Goal: Find specific page/section: Find specific page/section

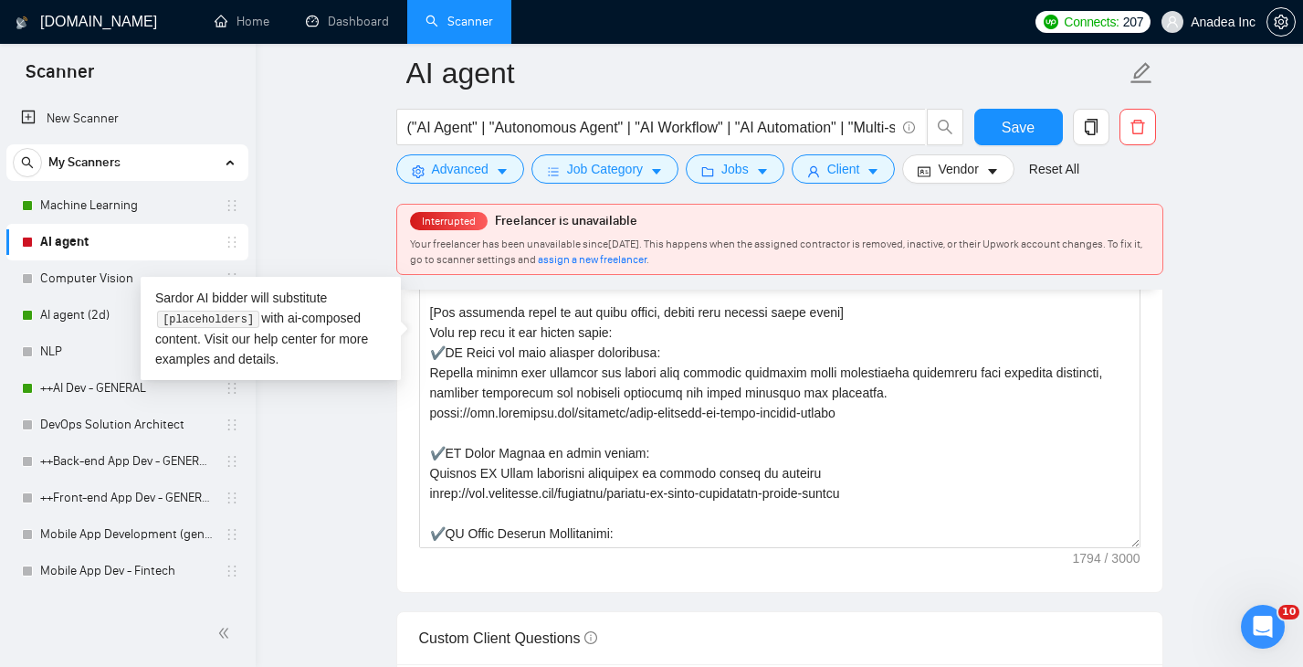
scroll to position [181, 0]
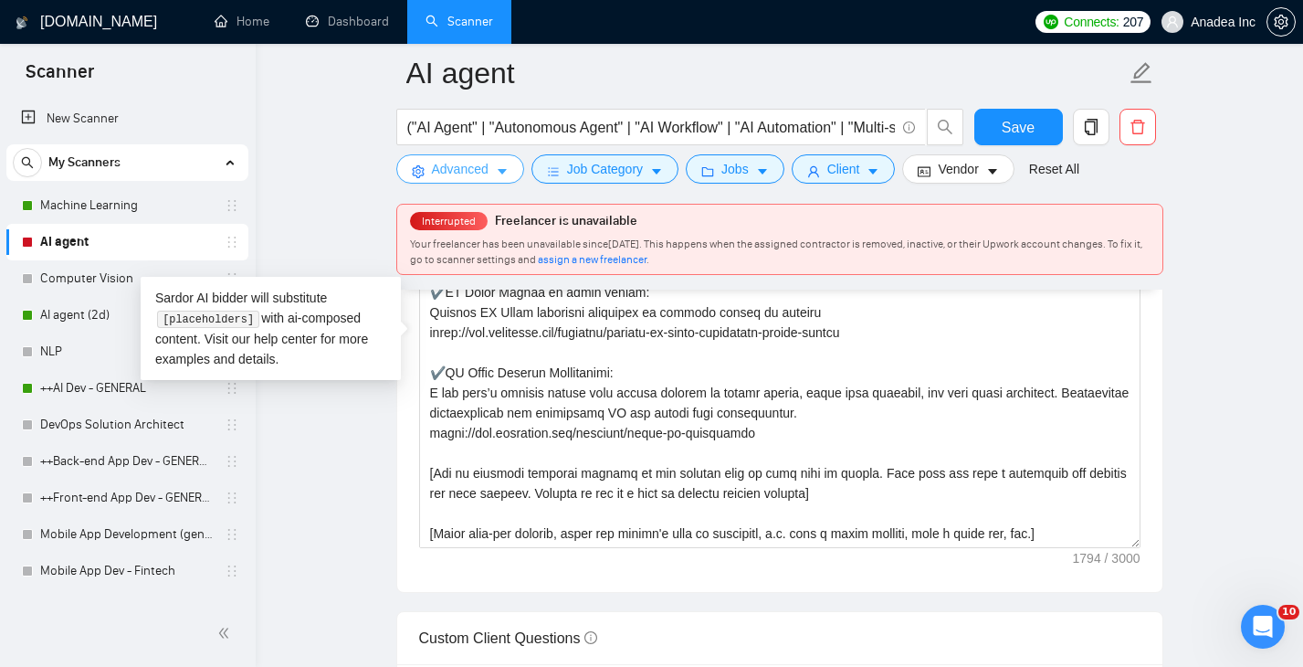
click at [491, 163] on button "Advanced" at bounding box center [460, 168] width 128 height 29
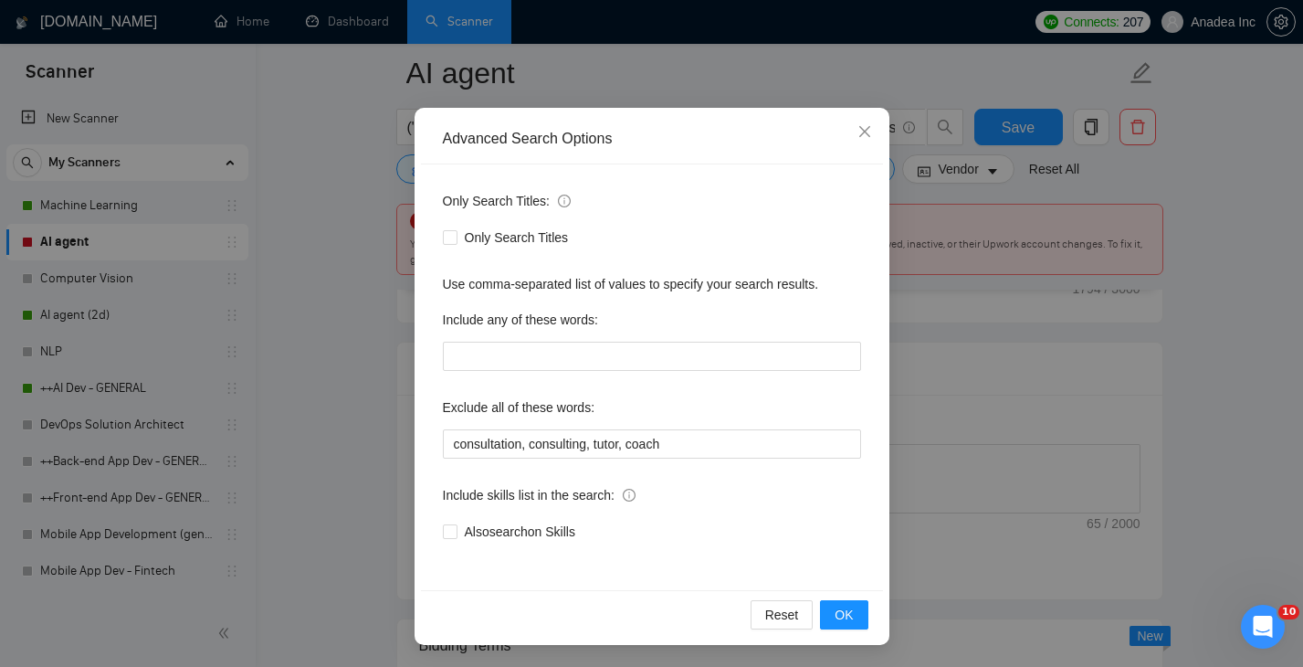
scroll to position [2752, 0]
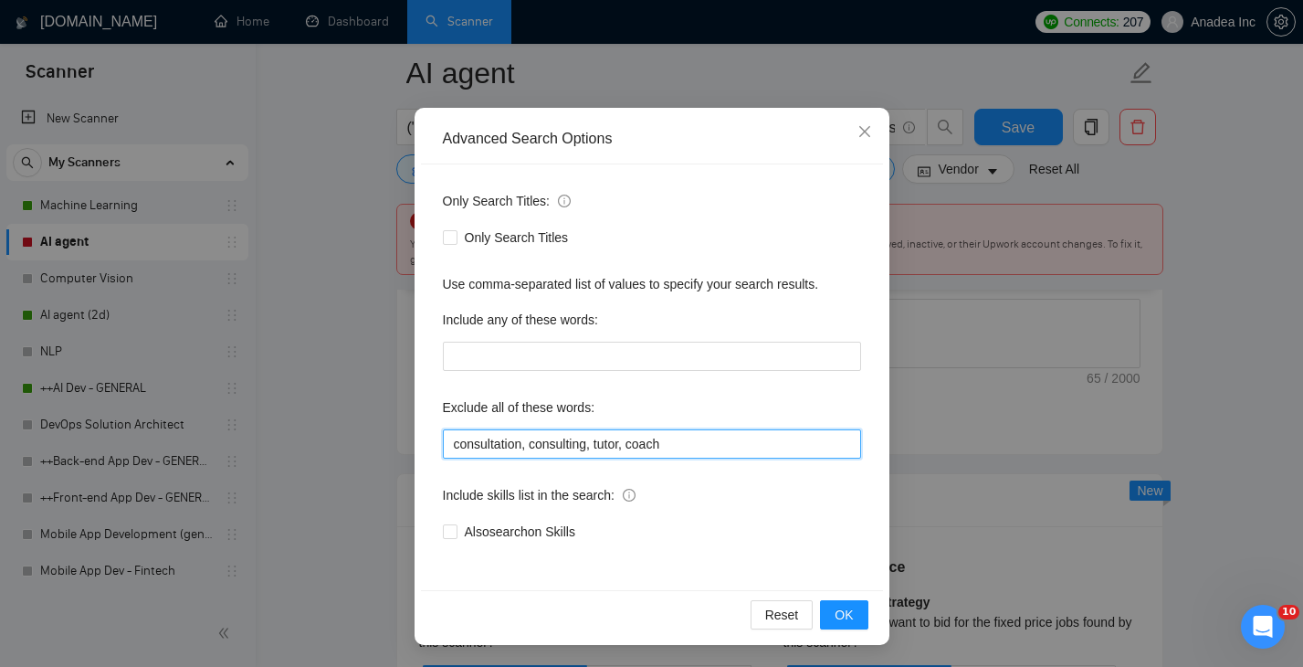
drag, startPoint x: 702, startPoint y: 446, endPoint x: 438, endPoint y: 434, distance: 264.2
click at [438, 434] on div "Only Search Titles: Only Search Titles Use comma-separated list of values to sp…" at bounding box center [652, 377] width 462 height 426
click at [611, 440] on input "consultation, consulting, tutor, coach" at bounding box center [652, 443] width 418 height 29
drag, startPoint x: 715, startPoint y: 437, endPoint x: 429, endPoint y: 435, distance: 285.8
click at [429, 435] on div "Only Search Titles: Only Search Titles Use comma-separated list of values to sp…" at bounding box center [652, 377] width 462 height 426
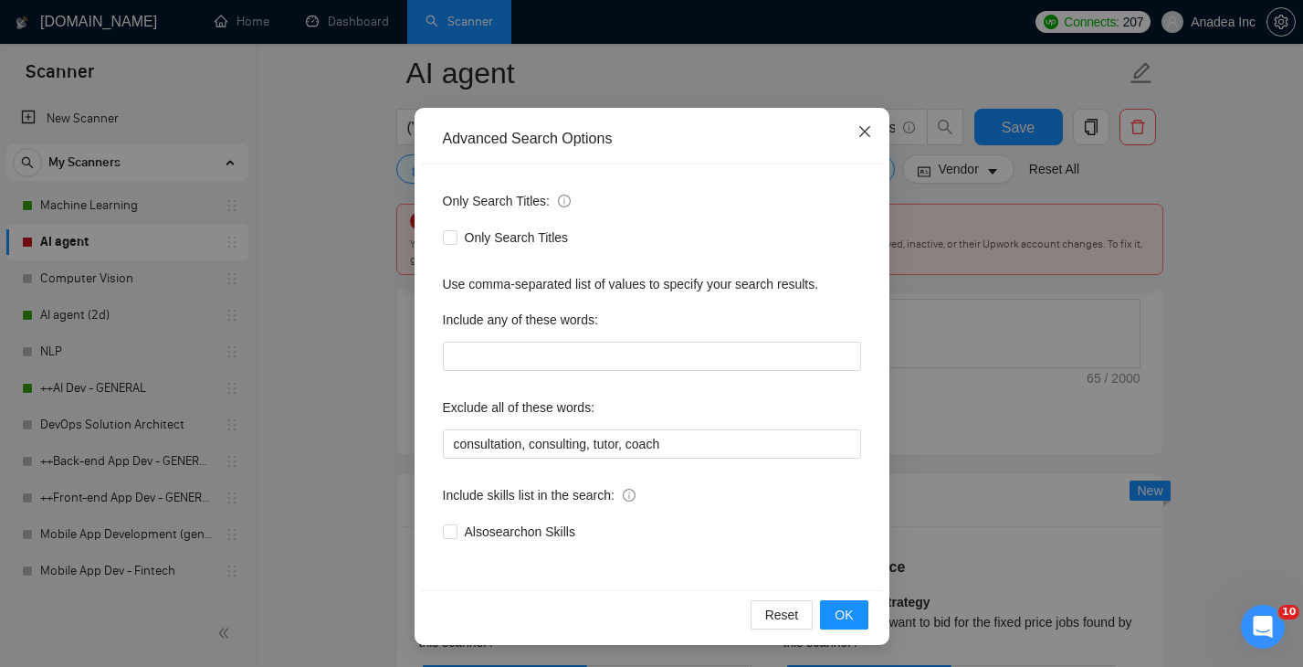
click at [869, 116] on span "Close" at bounding box center [864, 132] width 49 height 49
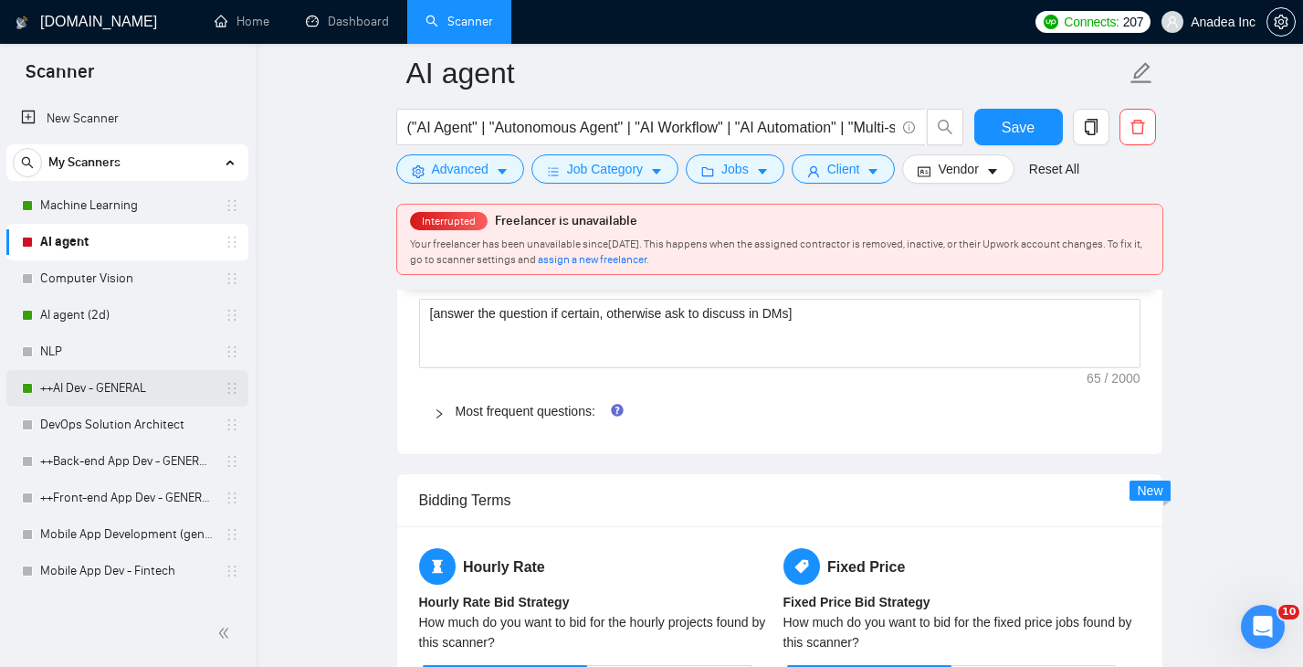
click at [110, 399] on link "++AI Dev - GENERAL" at bounding box center [127, 388] width 174 height 37
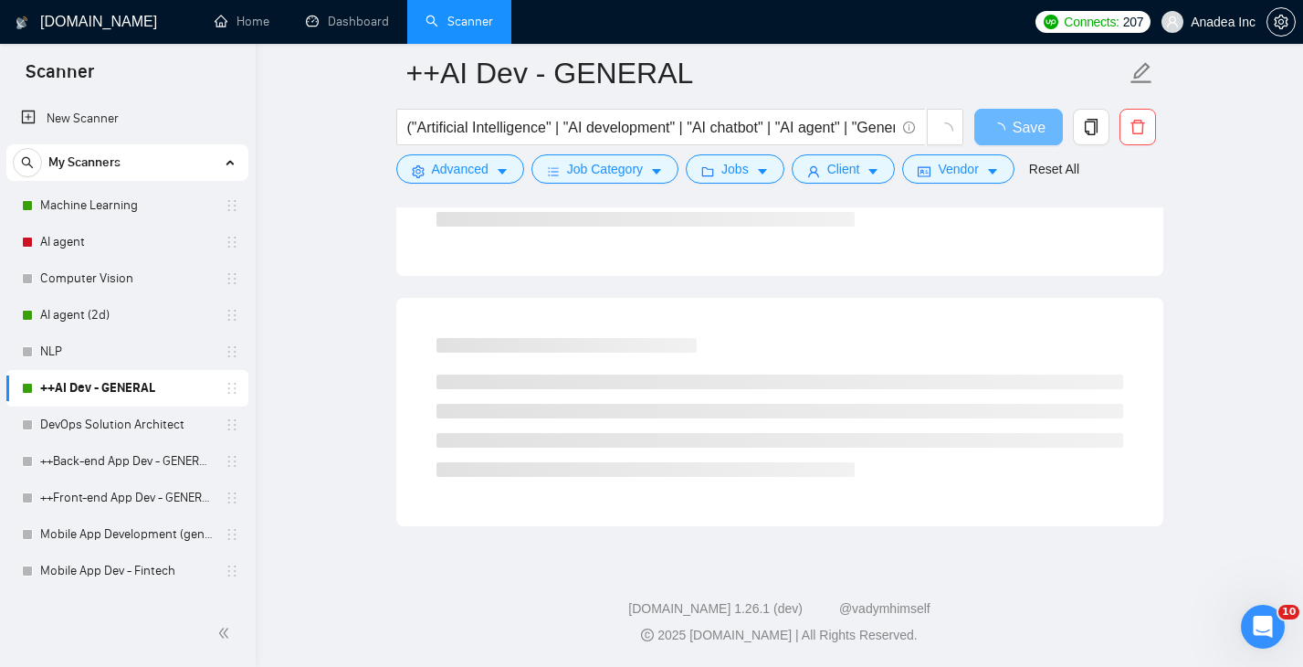
scroll to position [1085, 0]
click at [483, 165] on span "Advanced" at bounding box center [460, 169] width 57 height 20
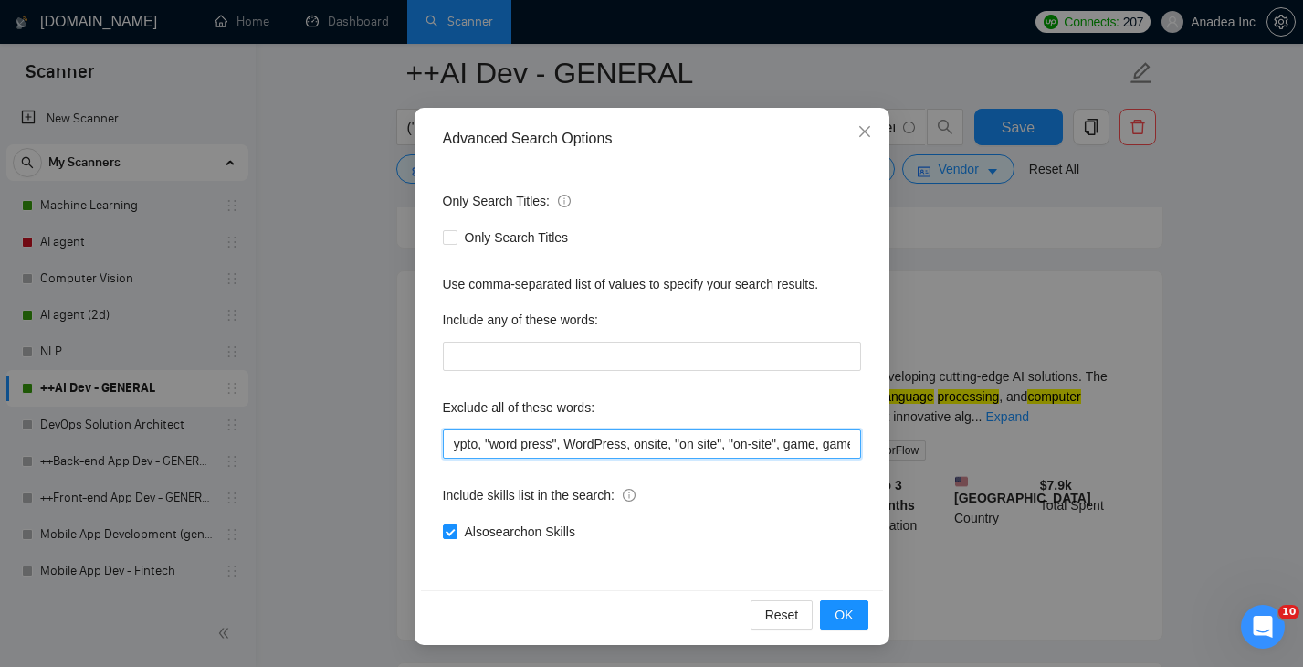
scroll to position [0, 1169]
drag, startPoint x: 448, startPoint y: 444, endPoint x: 924, endPoint y: 447, distance: 475.8
click at [924, 447] on div "Advanced Search Options Only Search Titles: Only Search Titles Use comma-separa…" at bounding box center [651, 333] width 1303 height 667
click at [812, 444] on input "ionic, unity, "no agency", "no agencies", "No Agencies!", tutor, coach, advice,…" at bounding box center [652, 443] width 418 height 29
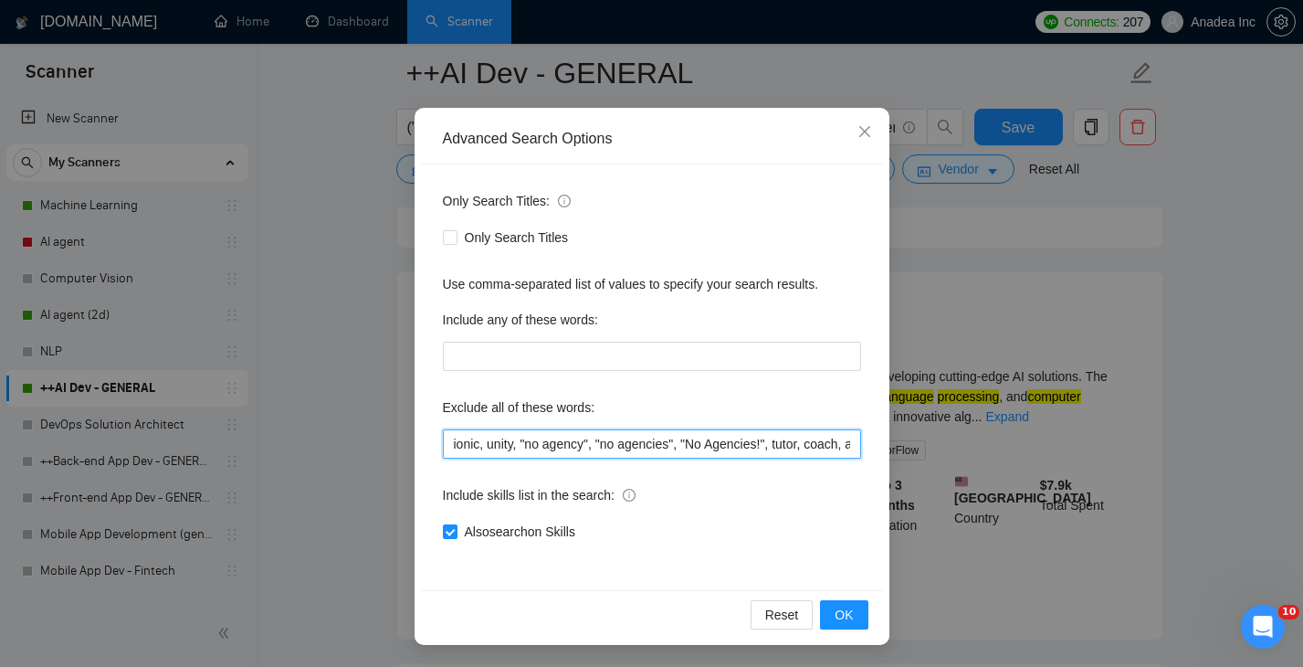
drag, startPoint x: 805, startPoint y: 441, endPoint x: 373, endPoint y: 449, distance: 431.1
click at [374, 449] on div "Advanced Search Options Only Search Titles: Only Search Titles Use comma-separa…" at bounding box center [651, 333] width 1303 height 667
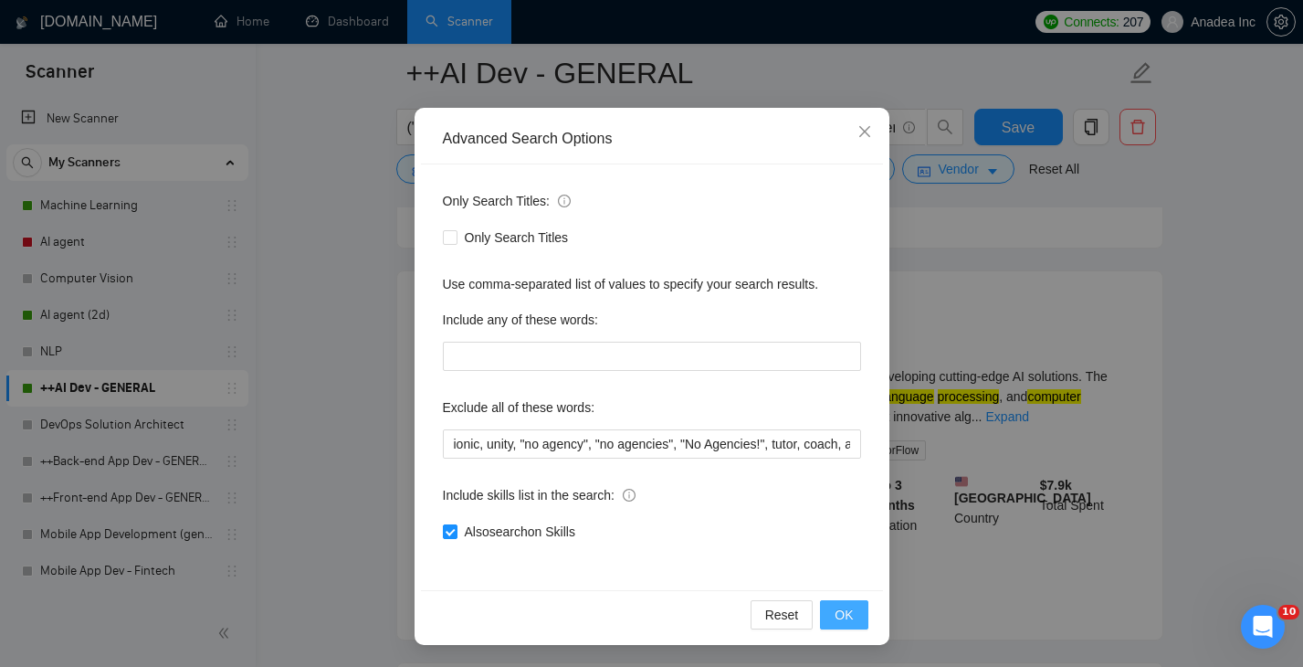
click at [855, 610] on button "OK" at bounding box center [843, 614] width 47 height 29
